Goal: Information Seeking & Learning: Check status

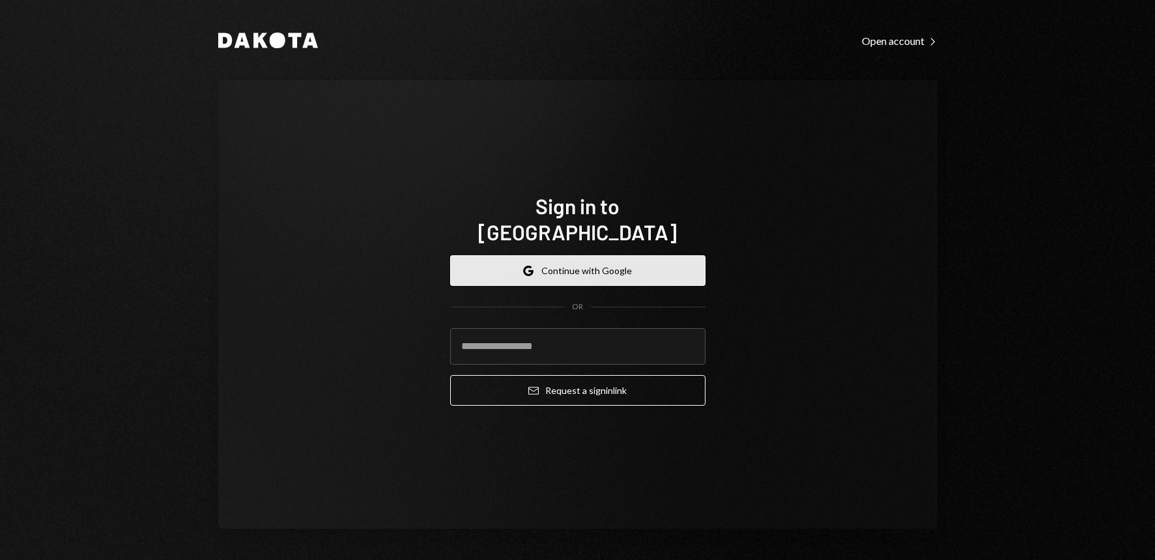
click at [595, 261] on button "Google Continue with Google" at bounding box center [577, 270] width 255 height 31
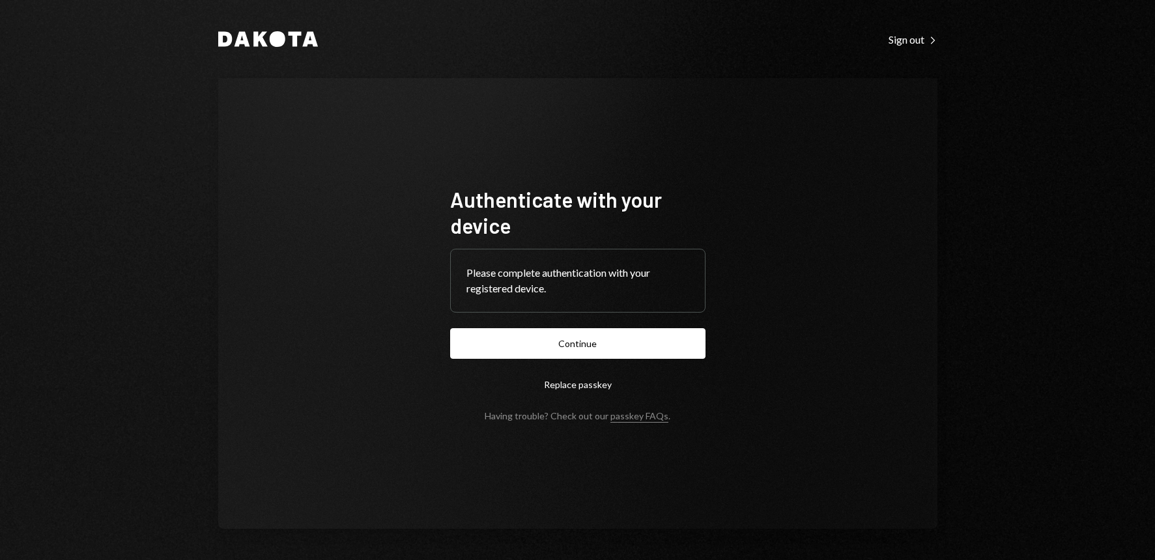
click at [594, 361] on form "Authenticate with your device Please complete authentication with your register…" at bounding box center [577, 303] width 255 height 235
click at [597, 348] on button "Continue" at bounding box center [577, 343] width 255 height 31
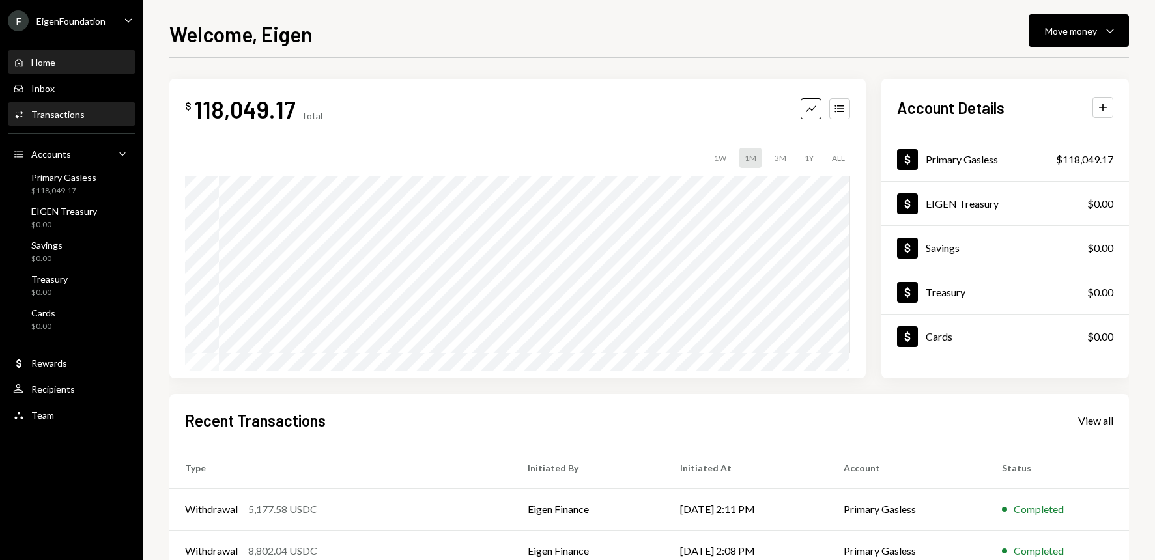
click at [61, 114] on div "Transactions" at bounding box center [57, 114] width 53 height 11
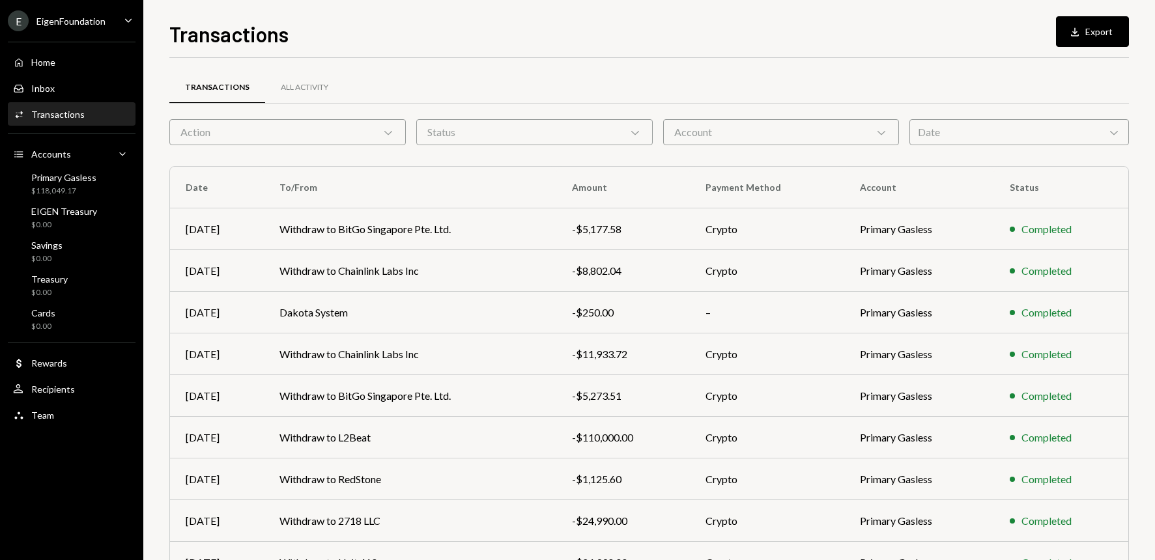
click at [1121, 132] on div "Date Chevron Down" at bounding box center [1019, 132] width 220 height 26
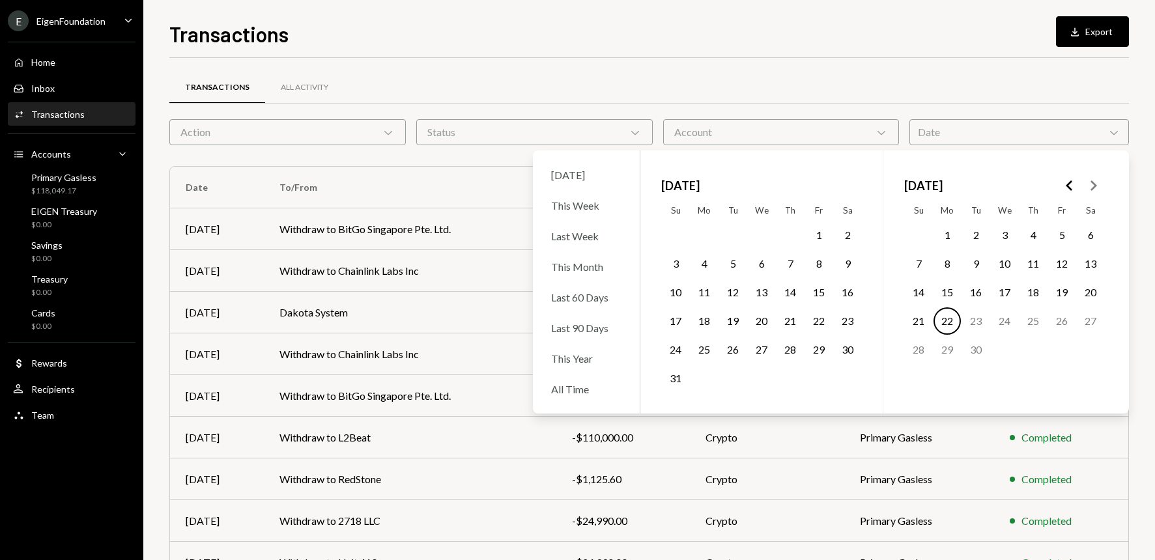
click at [1068, 183] on polygon "Go to the Previous Month" at bounding box center [1069, 185] width 7 height 10
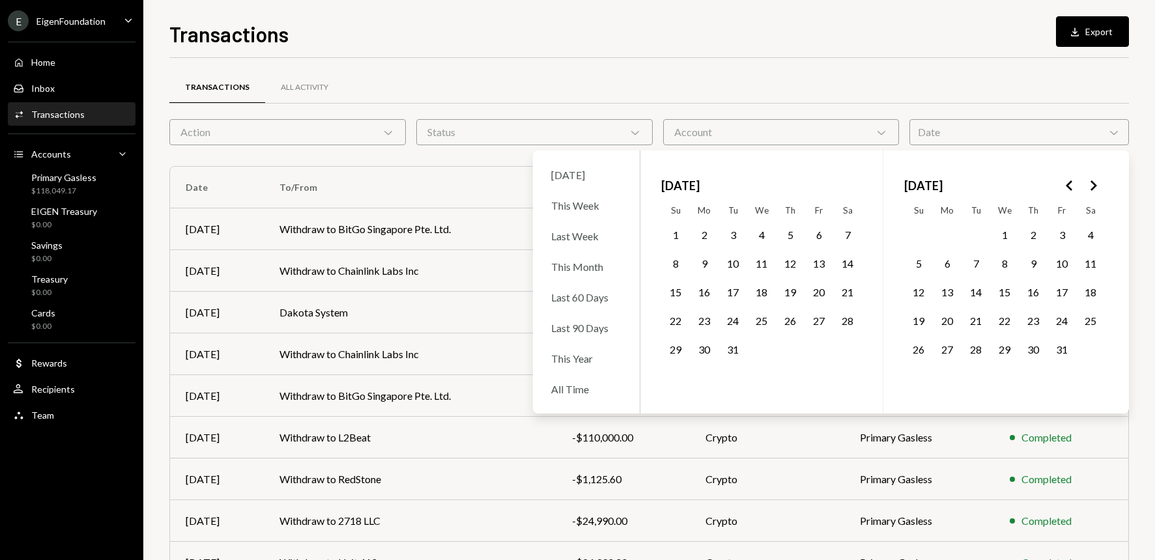
click at [1068, 183] on polygon "Go to the Previous Month" at bounding box center [1069, 185] width 7 height 10
click at [1096, 183] on icon "Go to the Next Month" at bounding box center [1093, 186] width 16 height 16
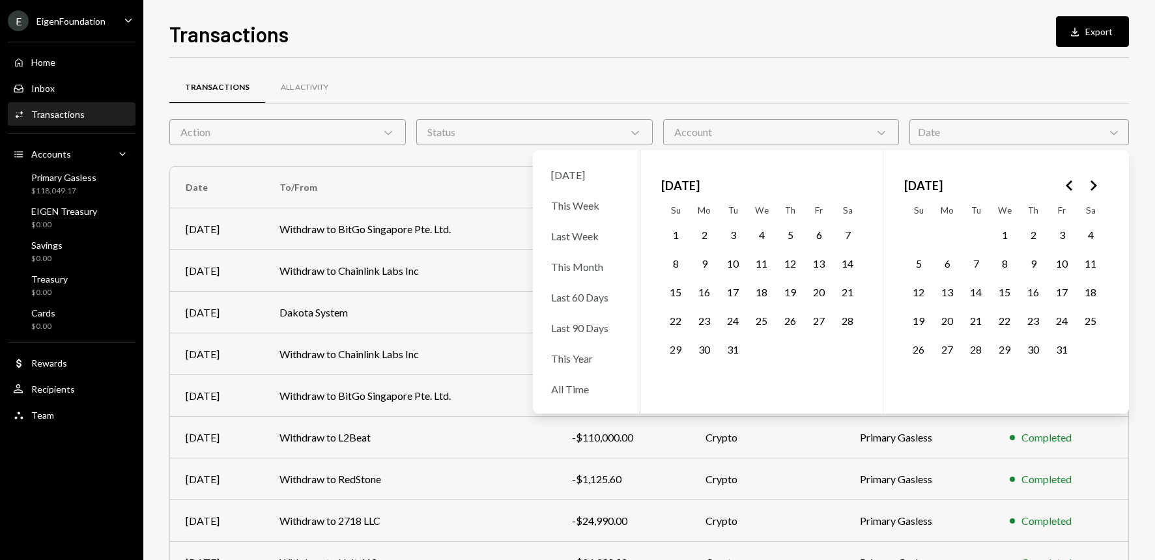
click at [674, 237] on button "1" at bounding box center [675, 234] width 27 height 27
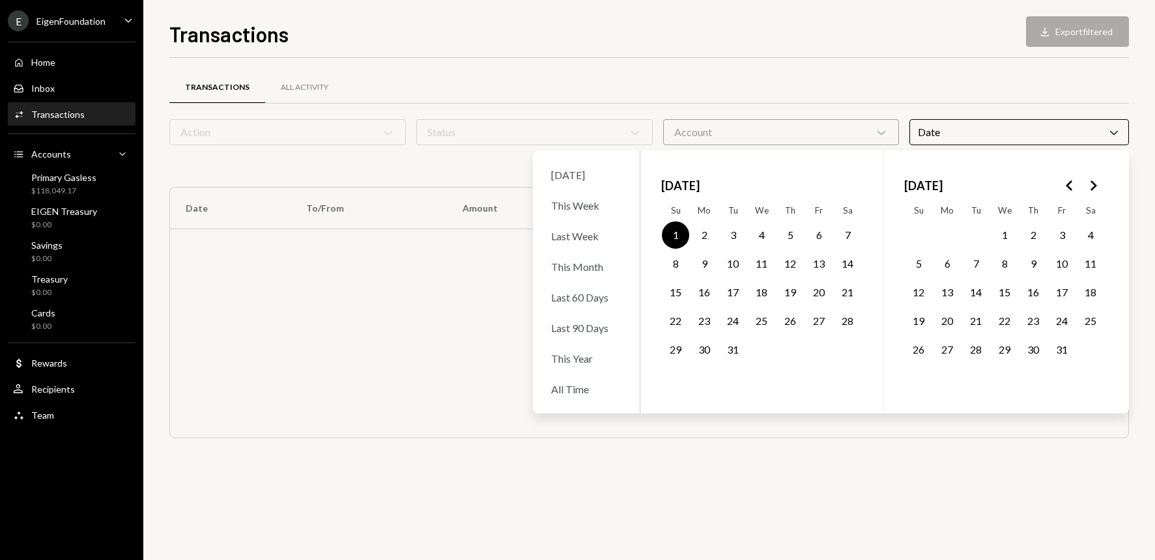
click at [1063, 348] on button "31" at bounding box center [1061, 349] width 27 height 27
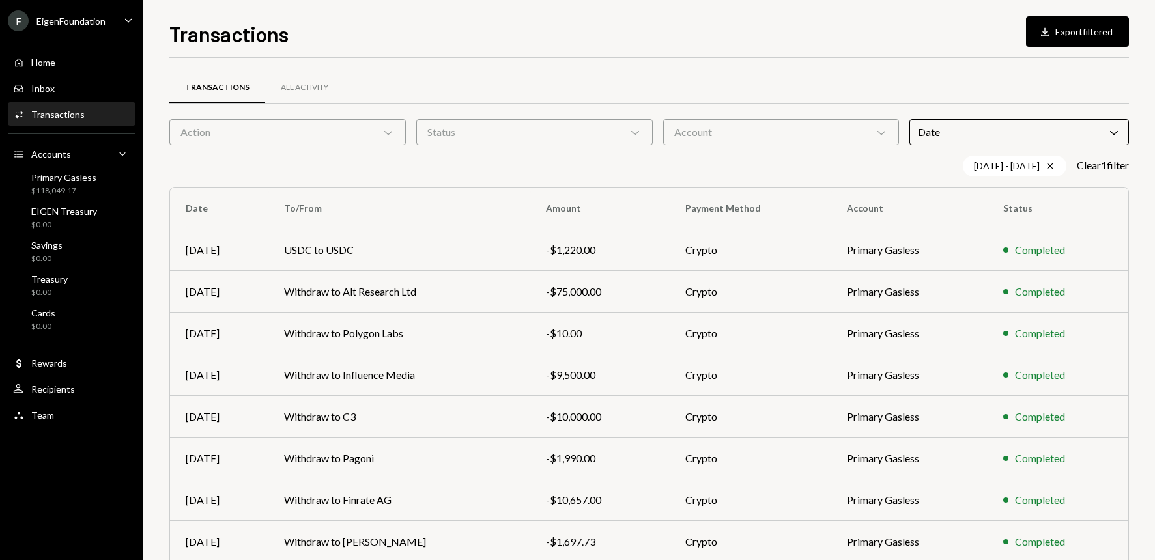
click at [472, 170] on div "12/01/24 - 01/31/25 Cross Clear 1 filter" at bounding box center [648, 166] width 959 height 21
click at [388, 337] on td "Withdraw to Polygon Labs" at bounding box center [399, 334] width 262 height 42
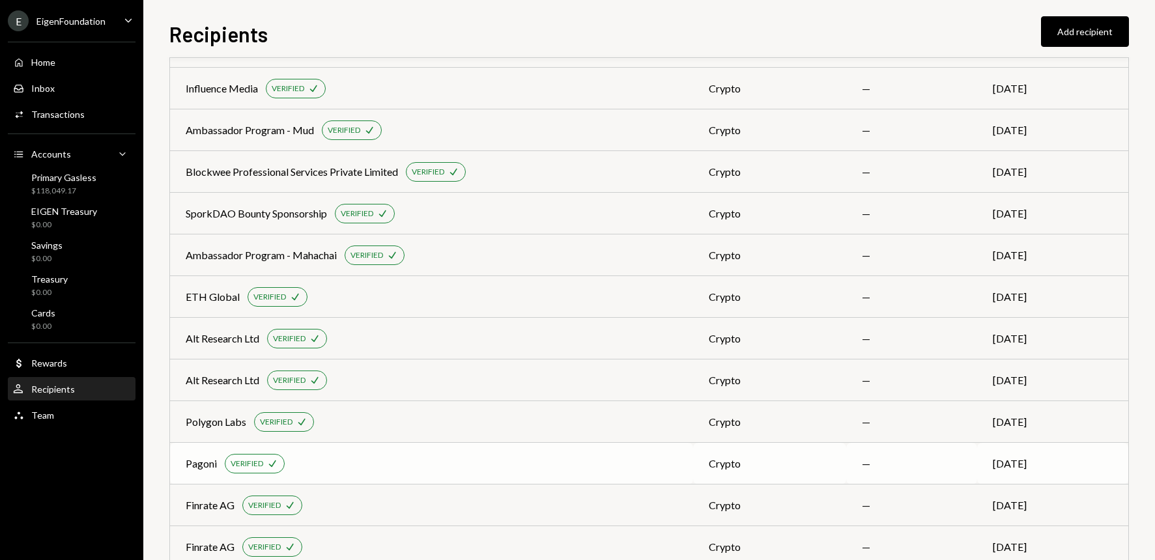
scroll to position [847, 0]
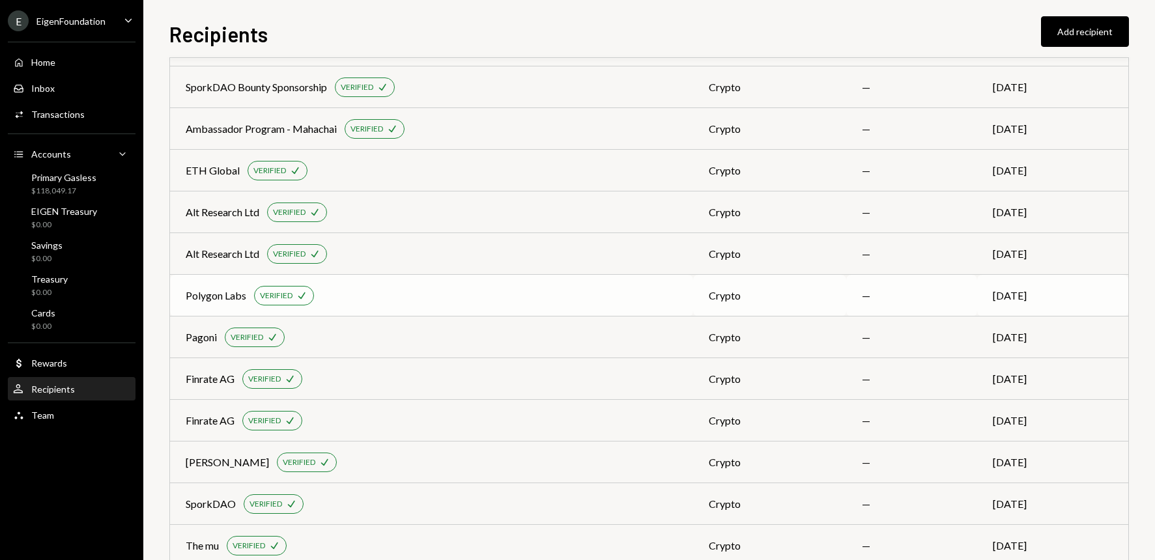
click at [211, 294] on div "Polygon Labs" at bounding box center [216, 296] width 61 height 16
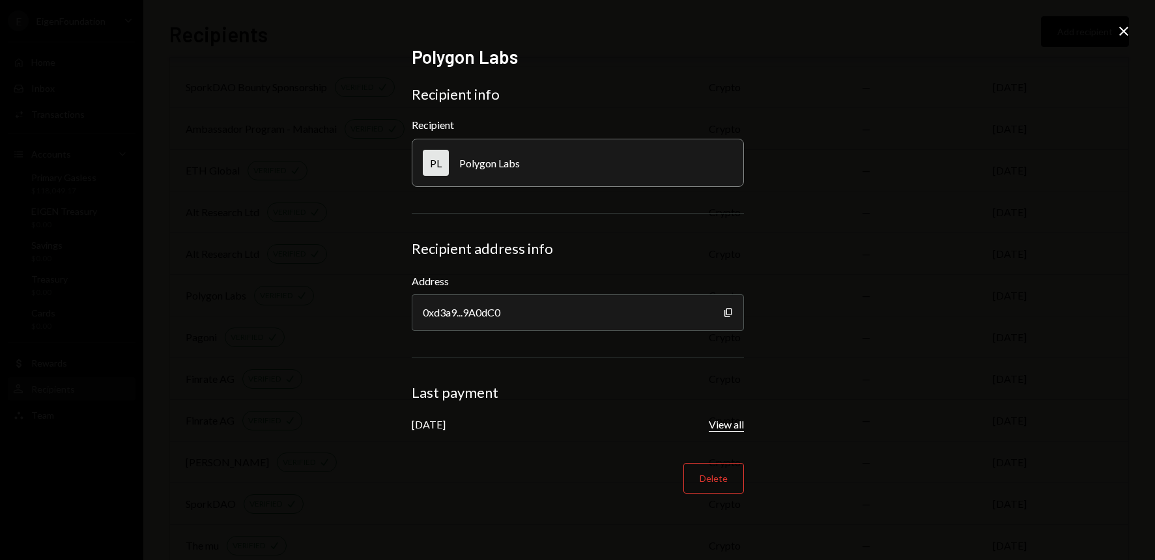
click at [720, 427] on button "View all" at bounding box center [726, 425] width 35 height 14
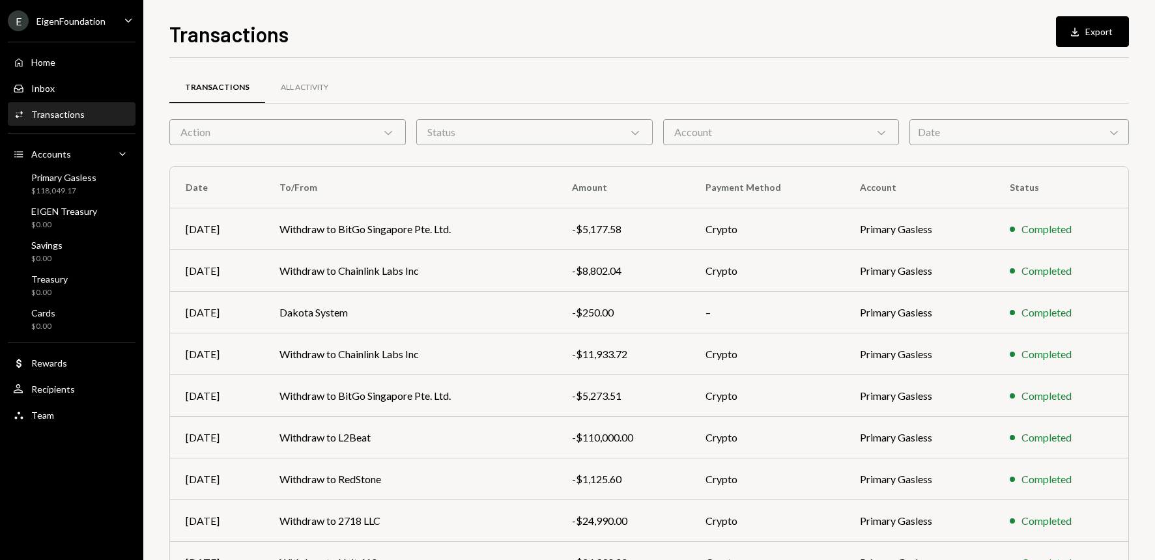
click at [887, 135] on icon "Chevron Down" at bounding box center [881, 132] width 13 height 13
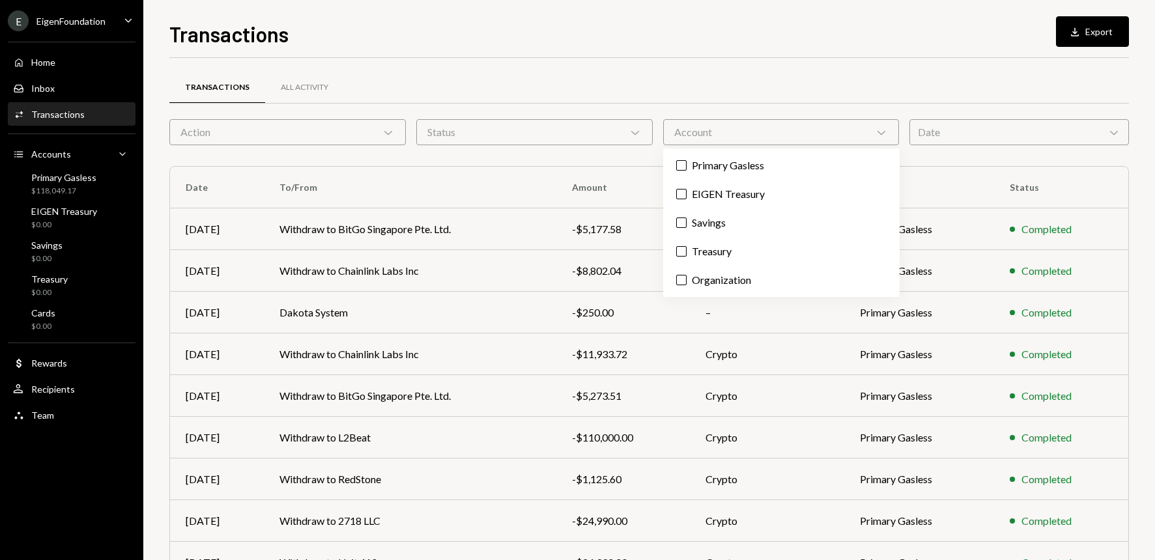
click at [887, 135] on icon "Chevron Down" at bounding box center [881, 132] width 13 height 13
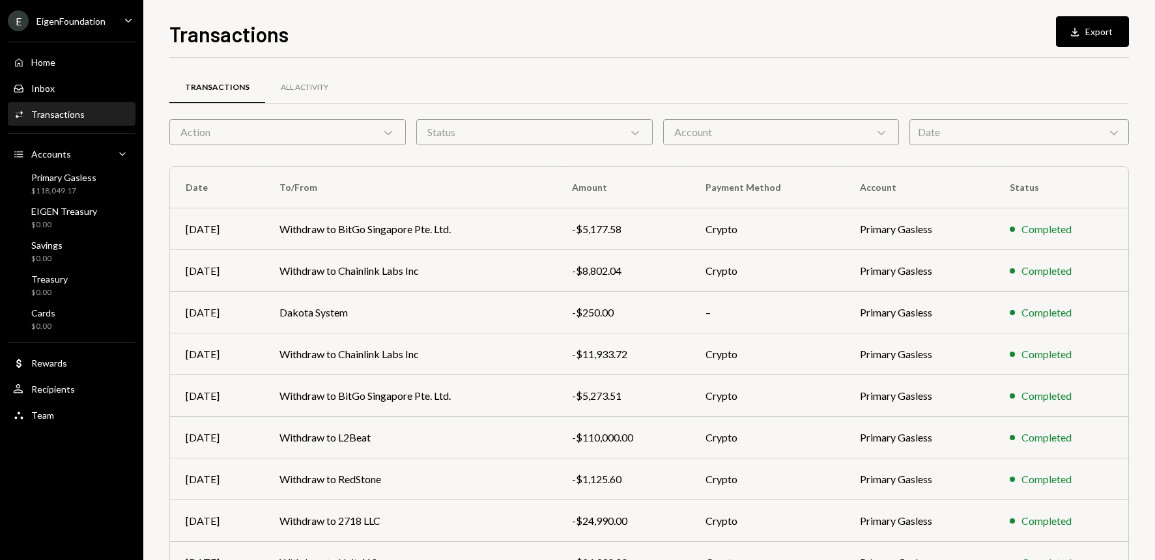
click at [1115, 132] on icon "Chevron Down" at bounding box center [1113, 132] width 13 height 13
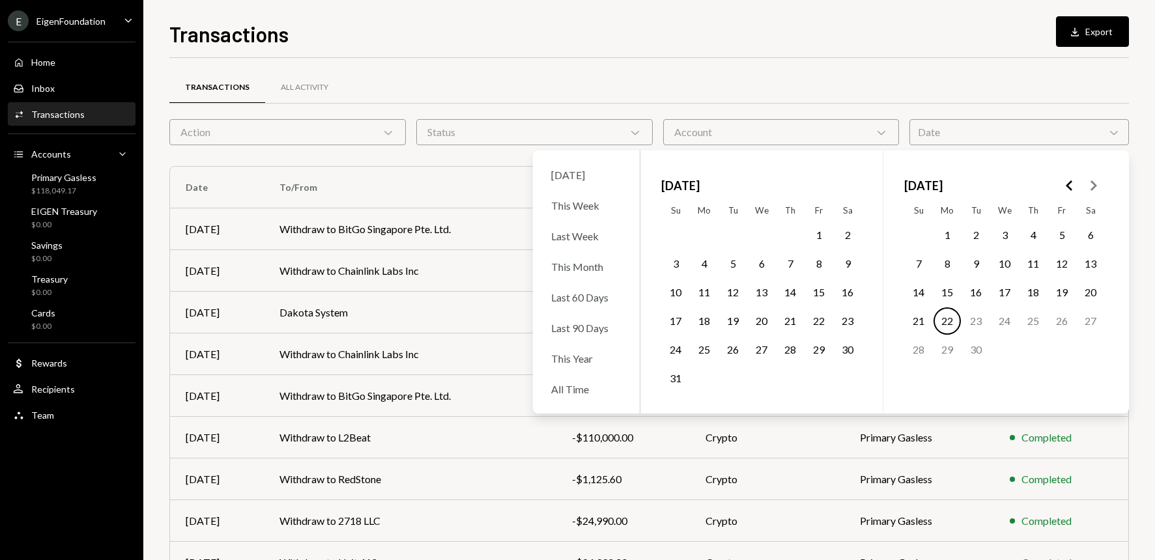
click at [1070, 187] on icon "Go to the Previous Month" at bounding box center [1070, 186] width 16 height 16
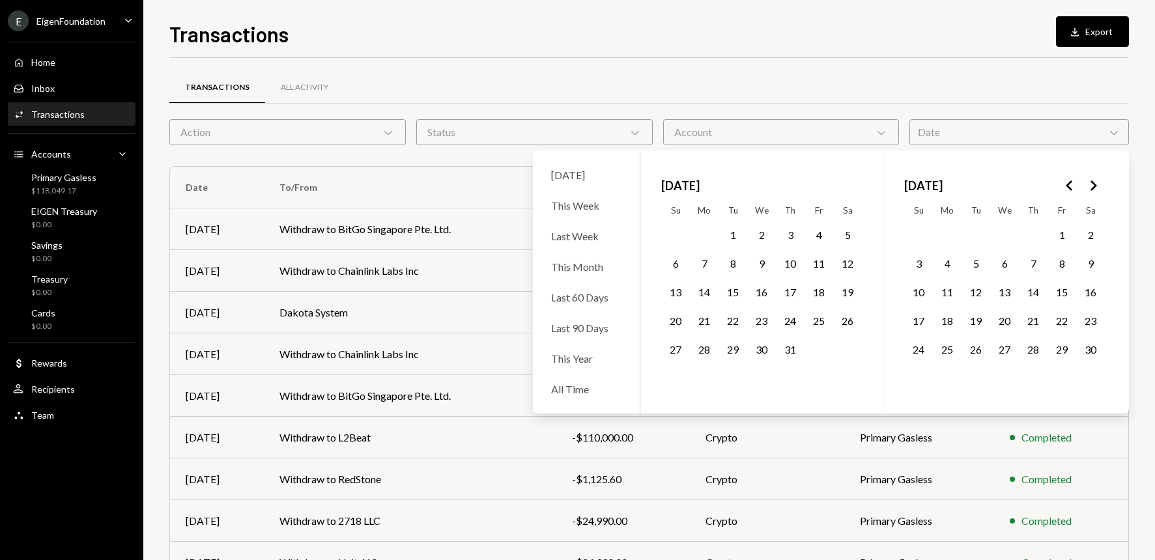
click at [1092, 185] on icon "Go to the Next Month" at bounding box center [1093, 186] width 16 height 16
click at [1006, 233] on button "1" at bounding box center [1004, 234] width 27 height 27
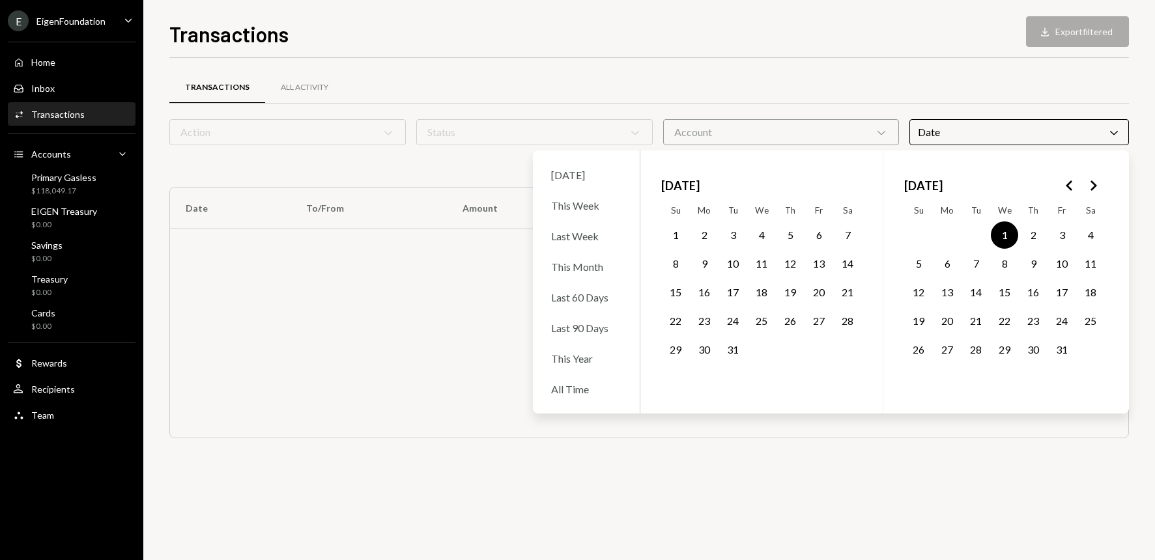
click at [1100, 185] on icon "Go to the Next Month" at bounding box center [1093, 186] width 16 height 16
click at [819, 344] on button "28" at bounding box center [818, 349] width 27 height 27
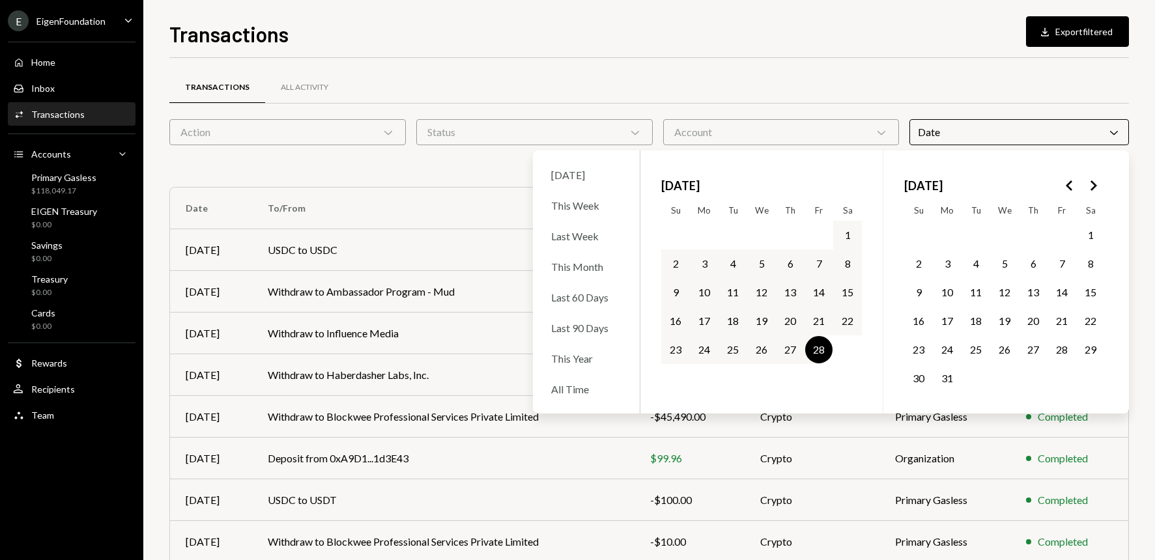
click at [422, 163] on div "01/01/25 - 02/28/25 Cross Clear 1 filter" at bounding box center [648, 166] width 959 height 21
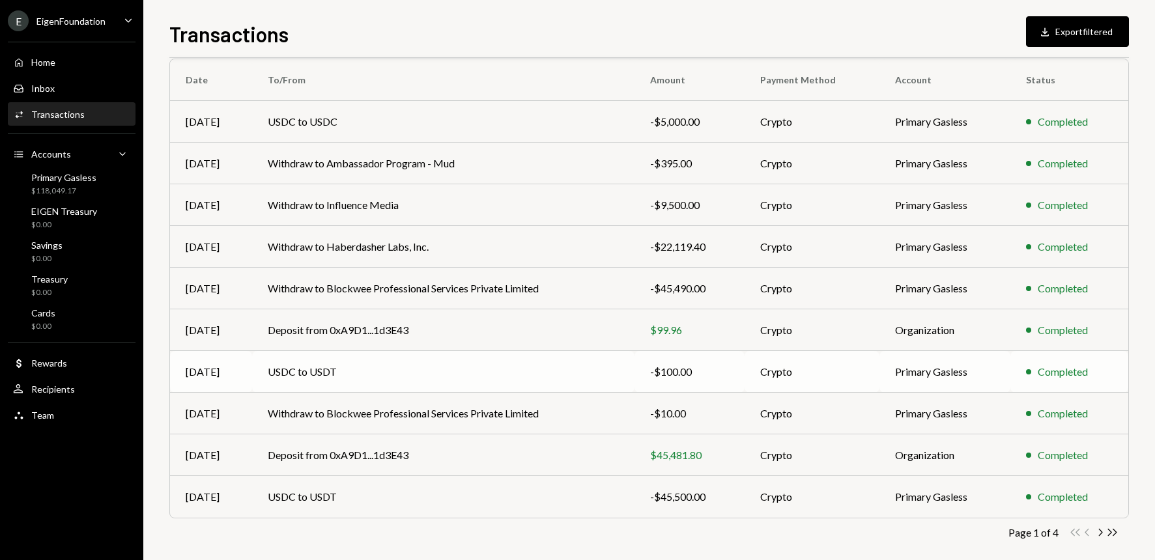
scroll to position [141, 0]
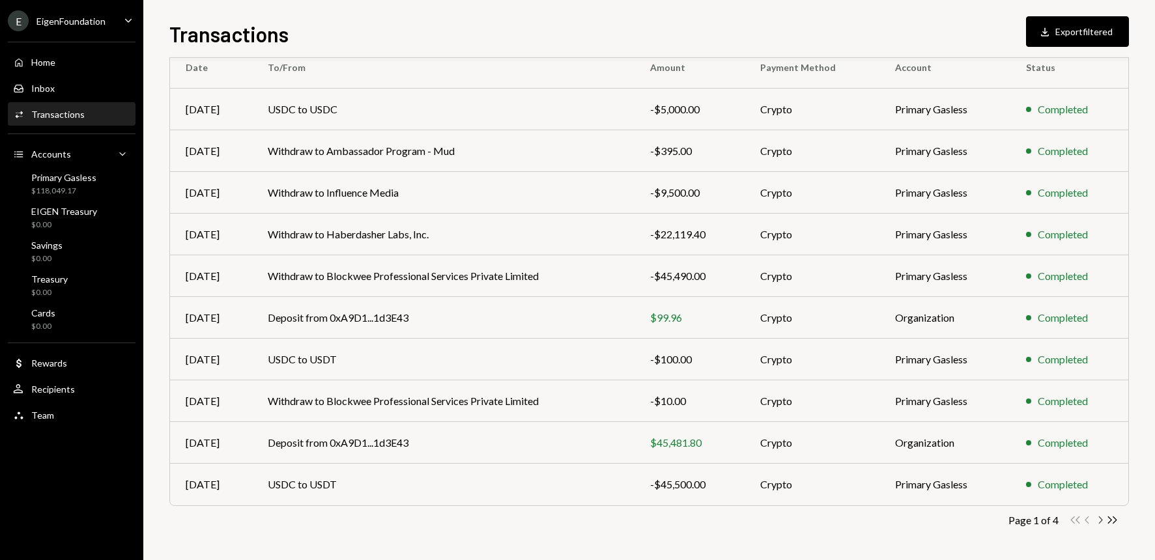
click at [1099, 520] on icon "Chevron Right" at bounding box center [1100, 520] width 12 height 12
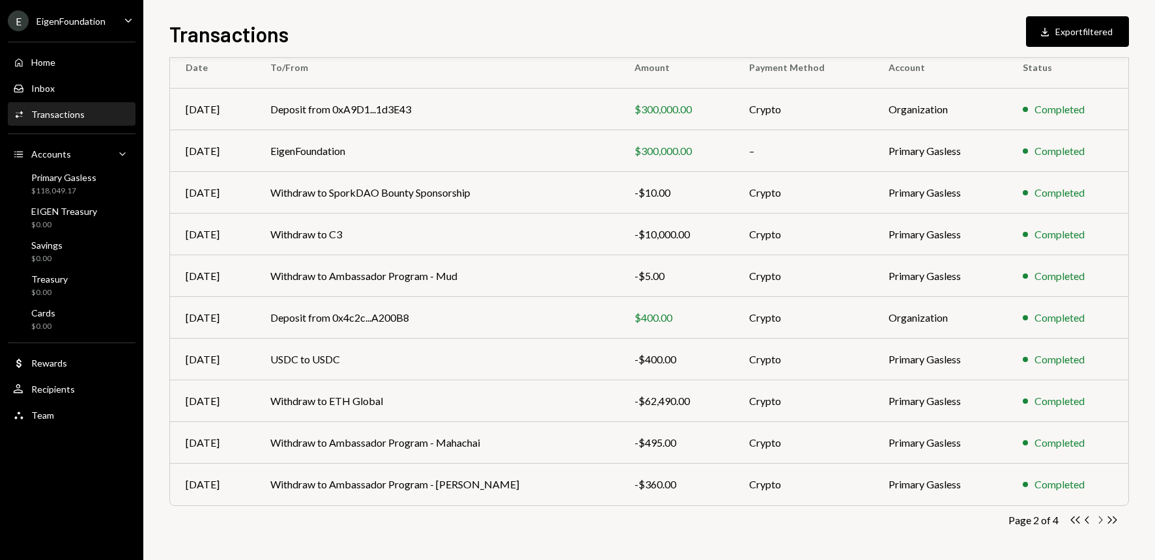
click at [1098, 520] on icon "Chevron Right" at bounding box center [1100, 520] width 12 height 12
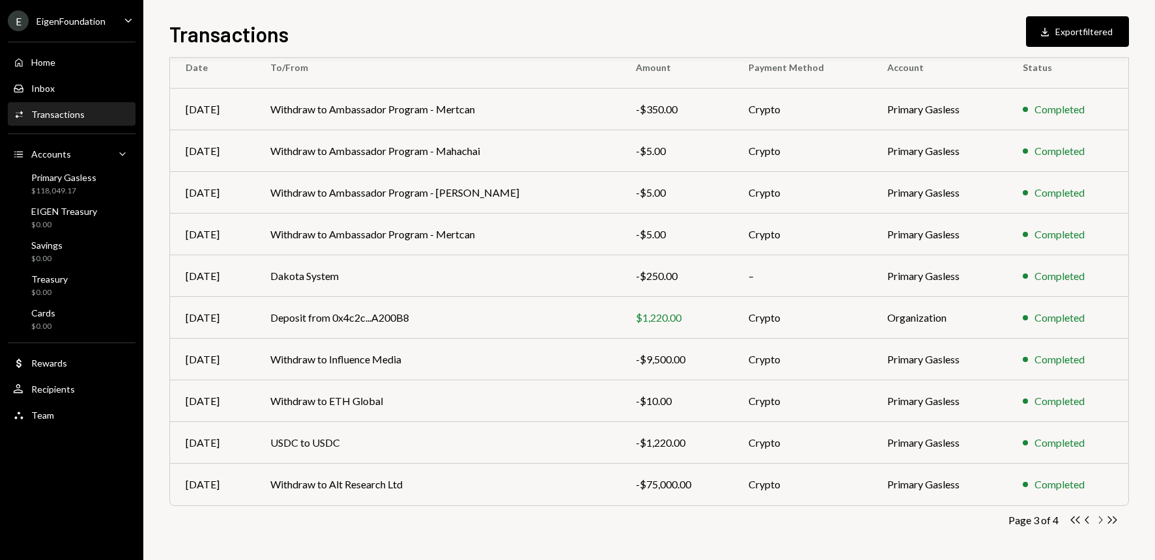
click at [1099, 521] on icon "Chevron Right" at bounding box center [1100, 520] width 12 height 12
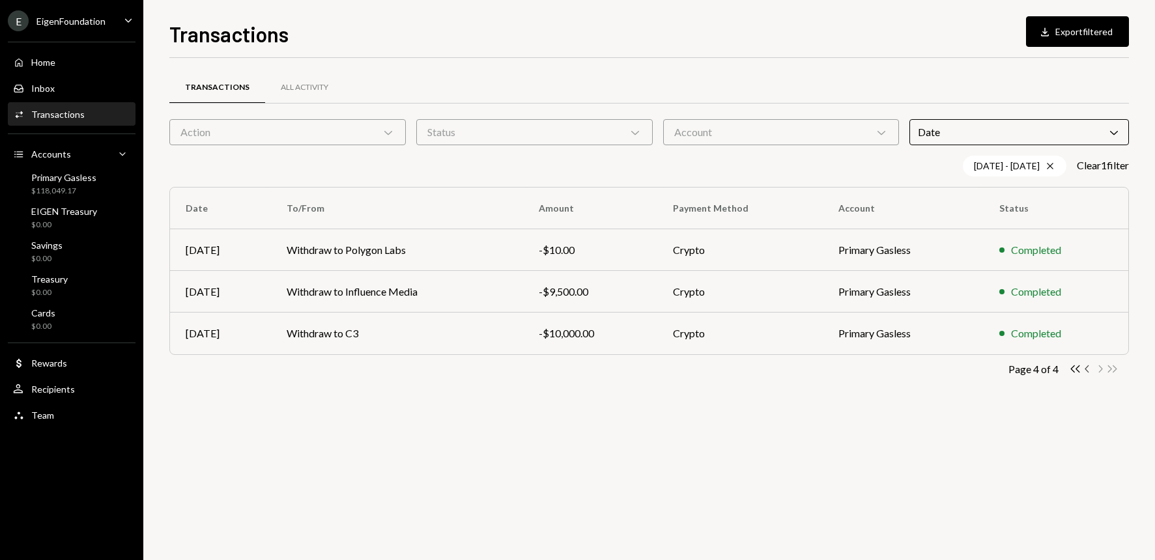
click at [1088, 369] on icon "Chevron Left" at bounding box center [1087, 369] width 12 height 12
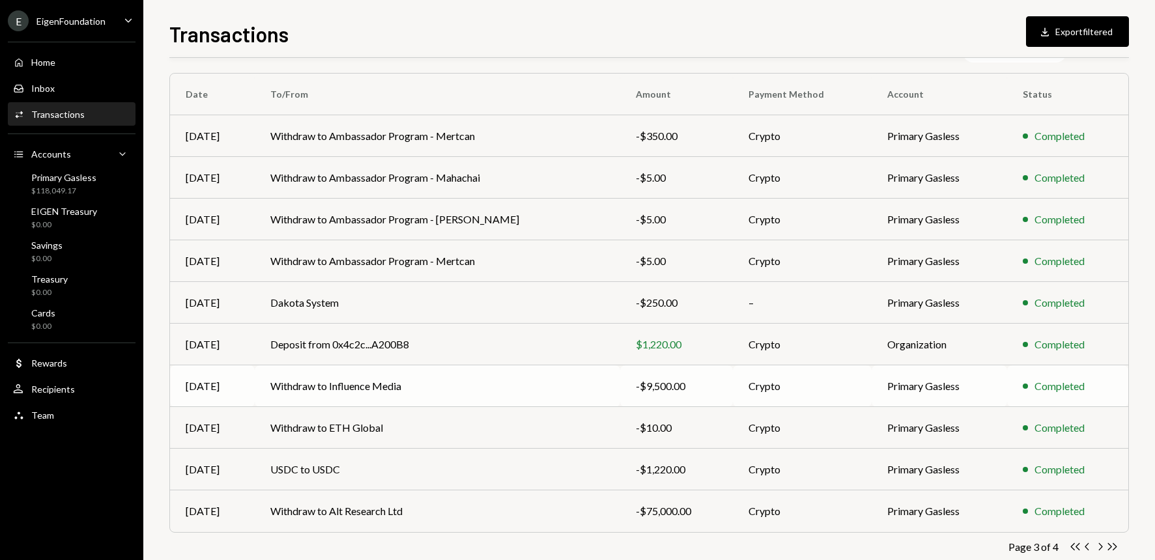
scroll to position [141, 0]
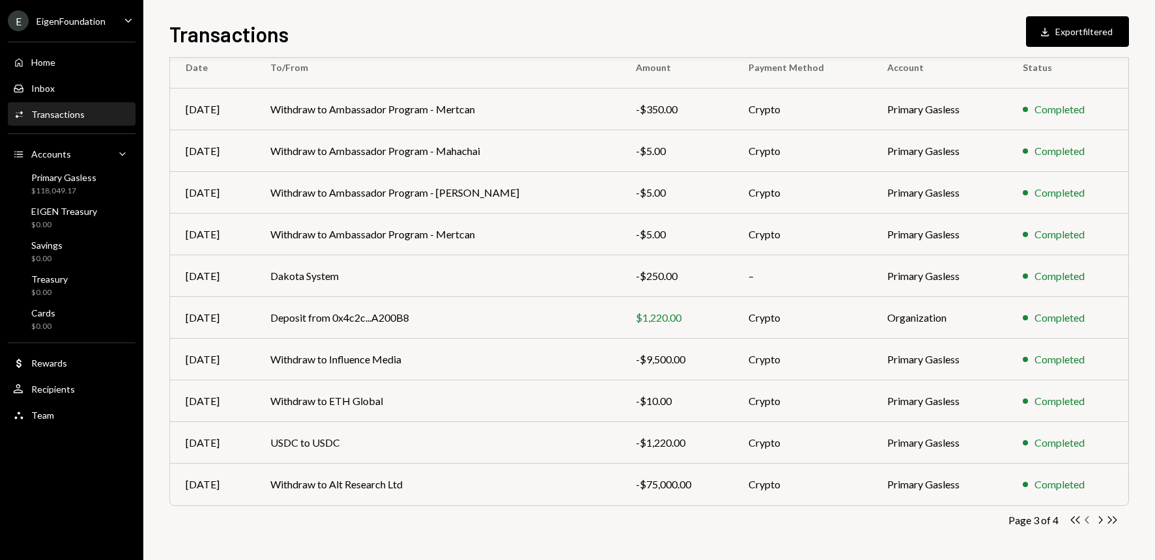
click at [1086, 520] on icon "button" at bounding box center [1087, 520] width 4 height 7
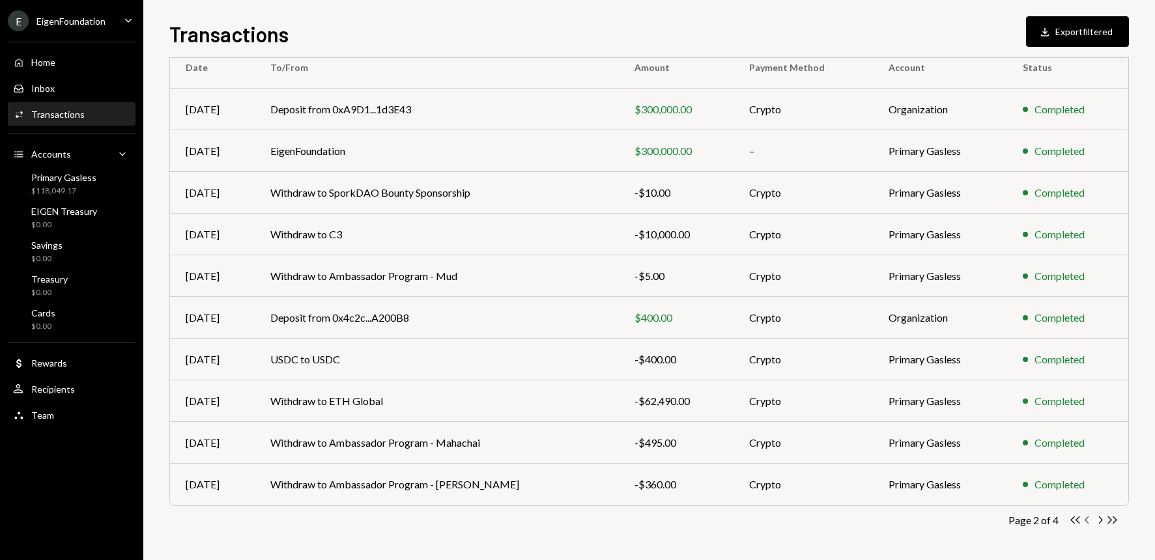
click at [1088, 521] on icon "Chevron Left" at bounding box center [1087, 520] width 12 height 12
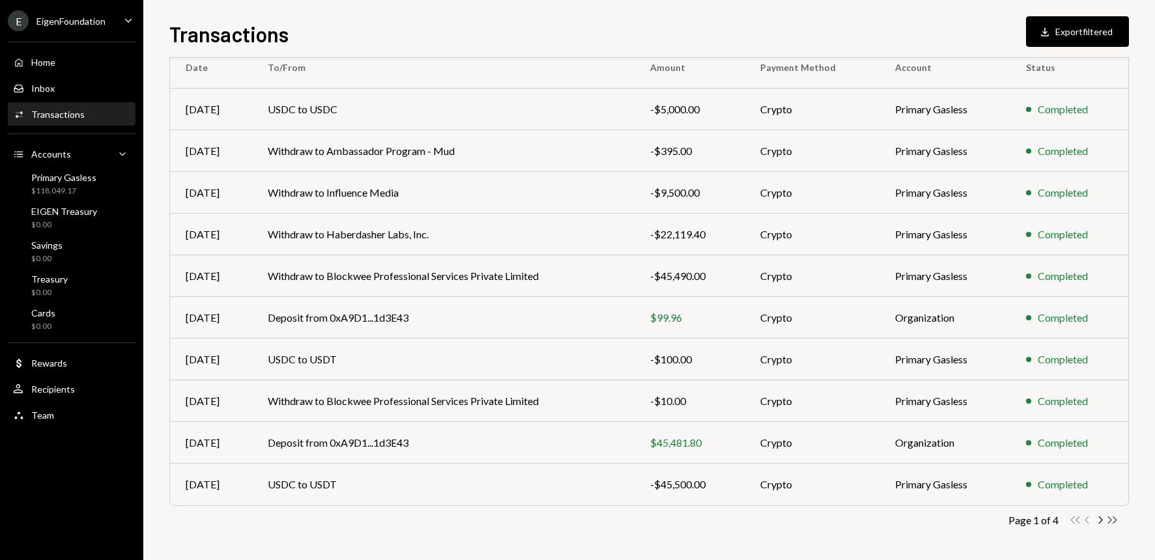
click at [1111, 521] on icon "button" at bounding box center [1112, 520] width 9 height 7
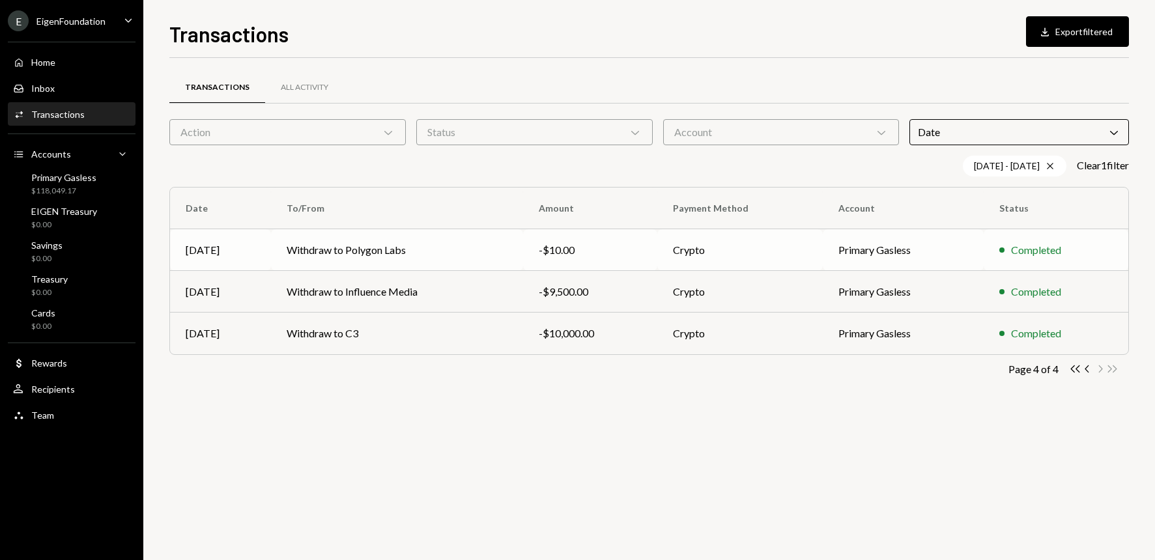
click at [375, 248] on td "Withdraw to Polygon Labs" at bounding box center [396, 250] width 251 height 42
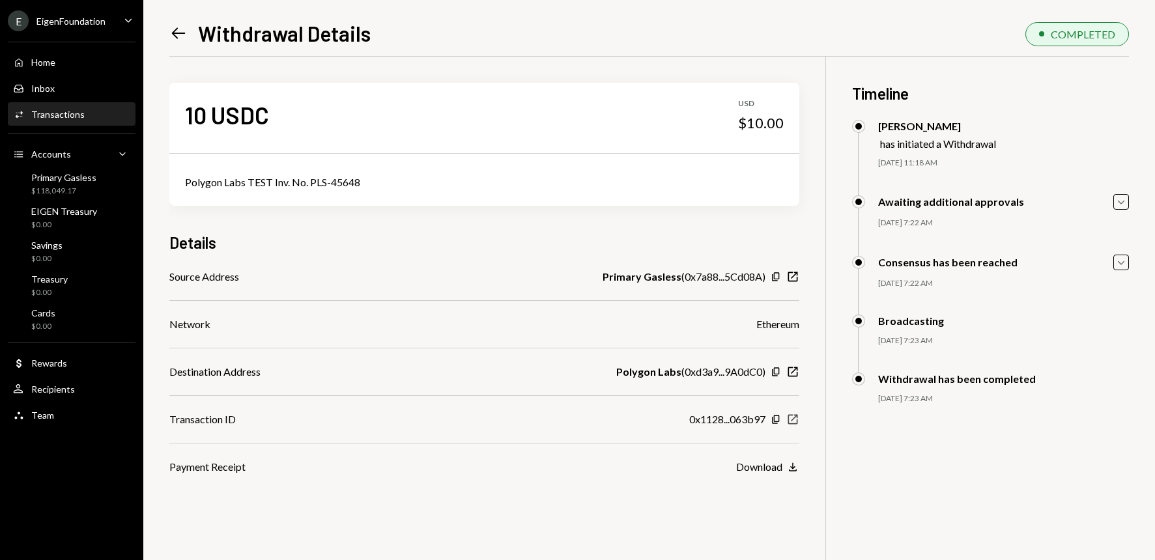
click at [793, 423] on icon "button" at bounding box center [793, 419] width 10 height 10
click at [792, 371] on icon "New Window" at bounding box center [792, 371] width 13 height 13
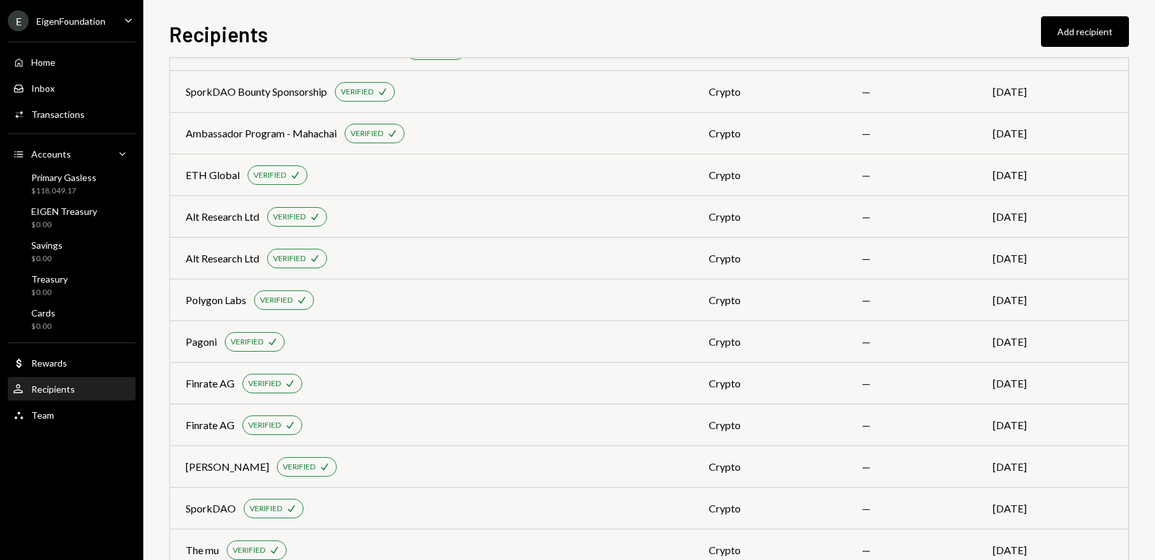
scroll to position [847, 0]
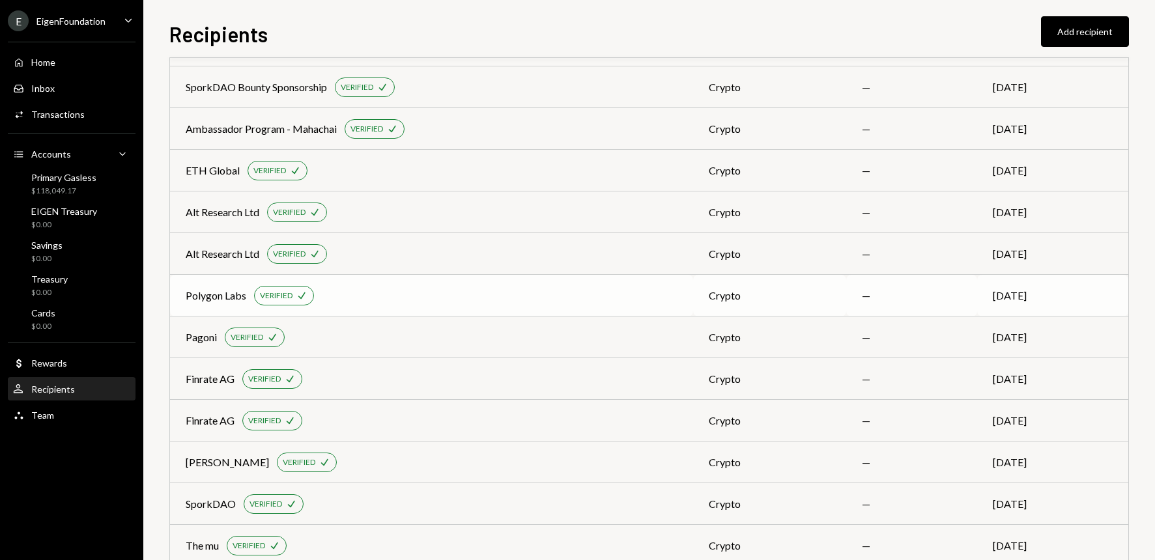
click at [221, 297] on div "Polygon Labs" at bounding box center [216, 296] width 61 height 16
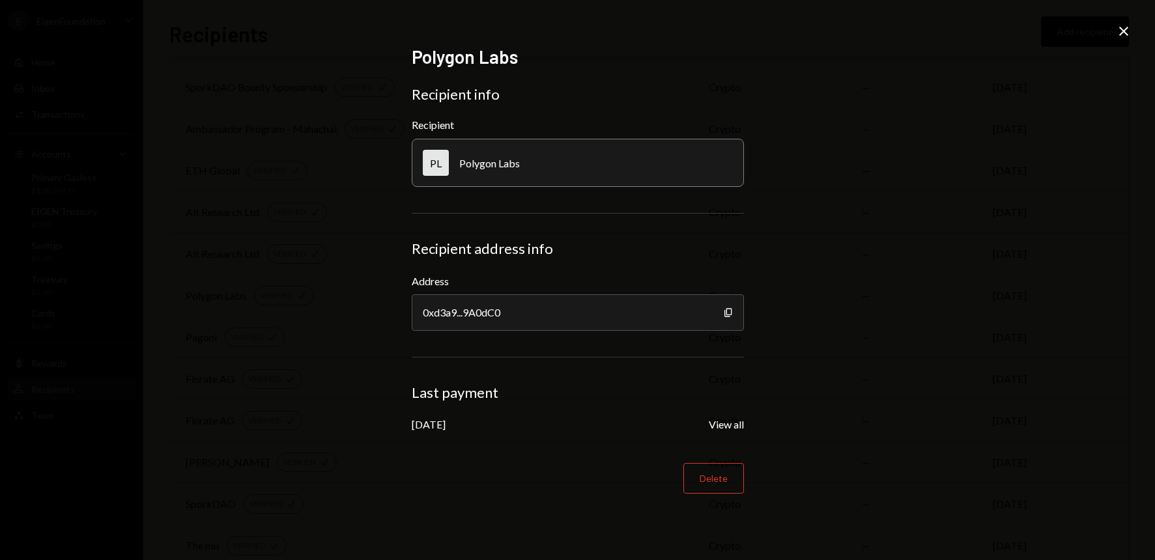
click at [438, 425] on div "[DATE]" at bounding box center [429, 424] width 34 height 12
click at [1118, 32] on icon "Close" at bounding box center [1124, 31] width 16 height 16
